Goal: Navigation & Orientation: Go to known website

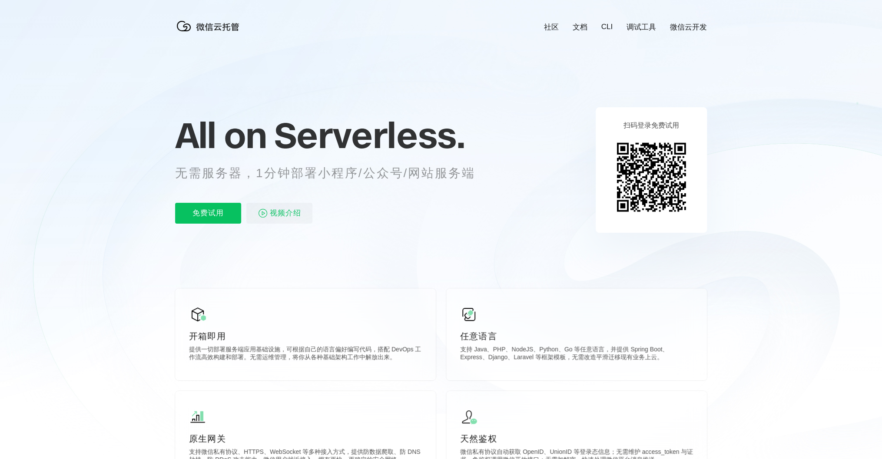
click at [212, 27] on img at bounding box center [210, 25] width 70 height 17
